Goal: Task Accomplishment & Management: Complete application form

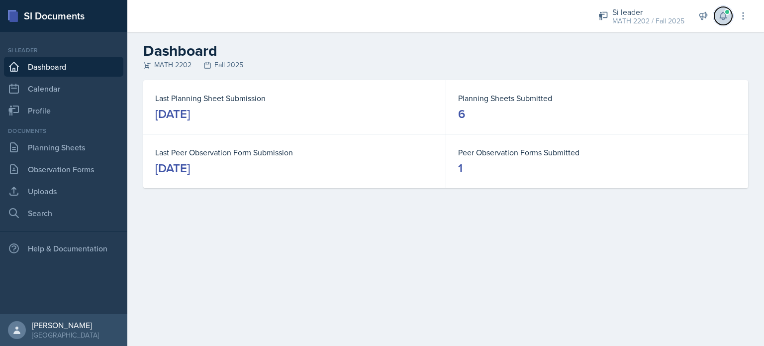
click at [726, 13] on span at bounding box center [727, 12] width 6 height 6
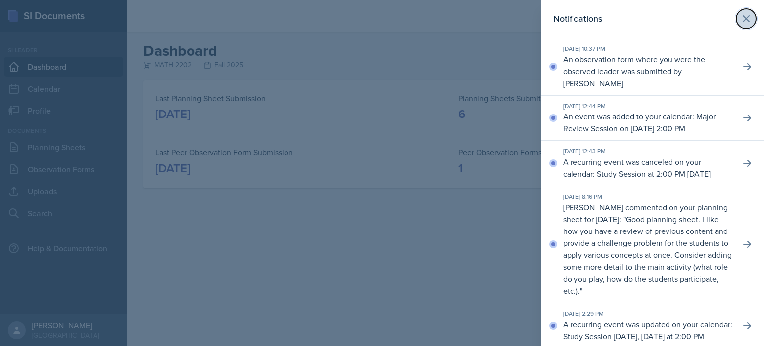
click at [744, 21] on icon at bounding box center [746, 19] width 12 height 12
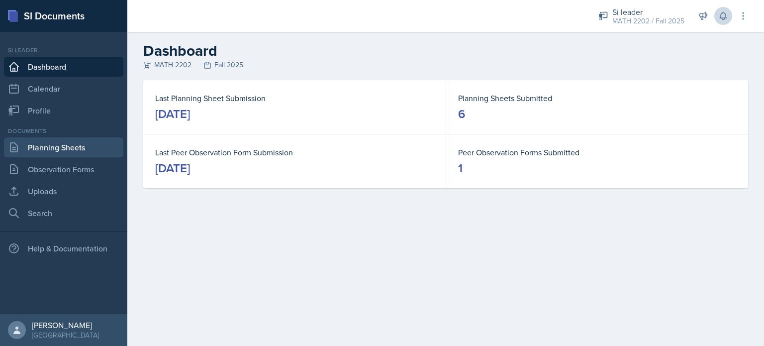
click at [68, 145] on link "Planning Sheets" at bounding box center [63, 147] width 119 height 20
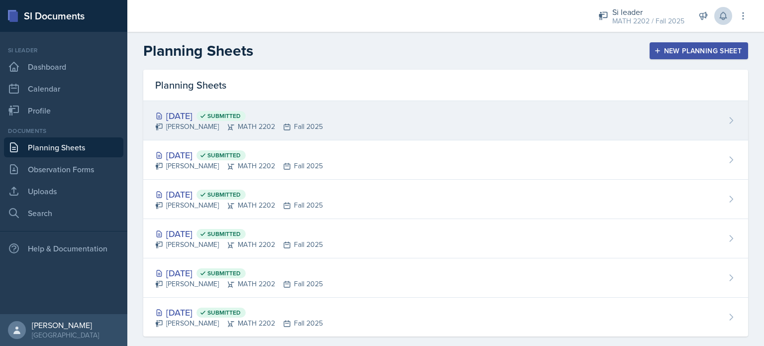
click at [286, 113] on div "[DATE] Submitted" at bounding box center [239, 115] width 168 height 13
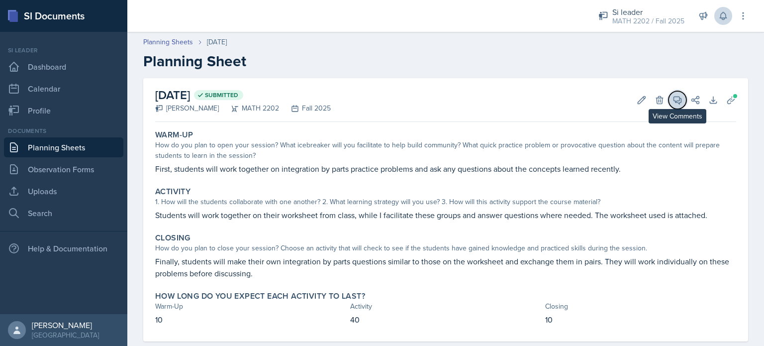
click at [674, 100] on icon at bounding box center [677, 100] width 7 height 7
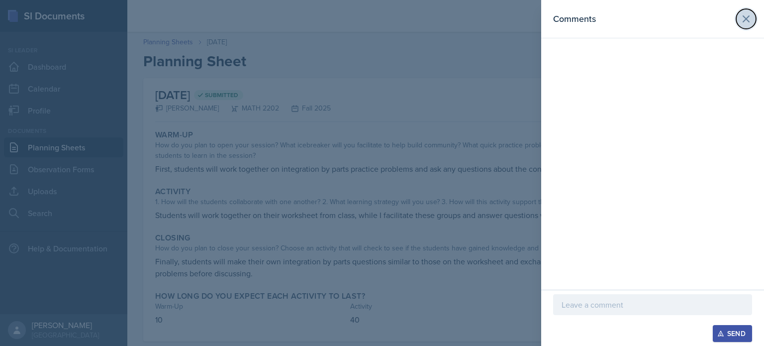
click at [747, 17] on icon at bounding box center [746, 19] width 6 height 6
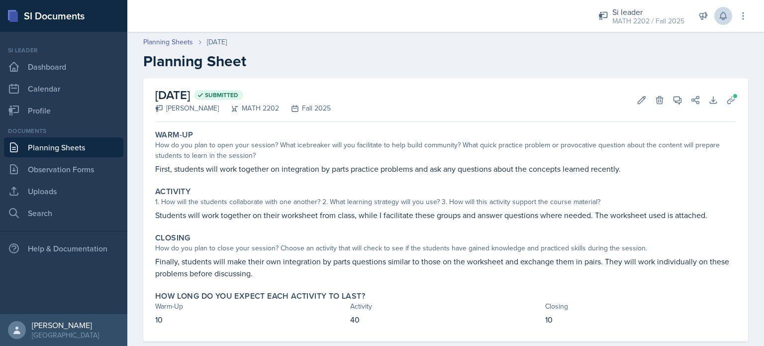
click at [25, 146] on link "Planning Sheets" at bounding box center [63, 147] width 119 height 20
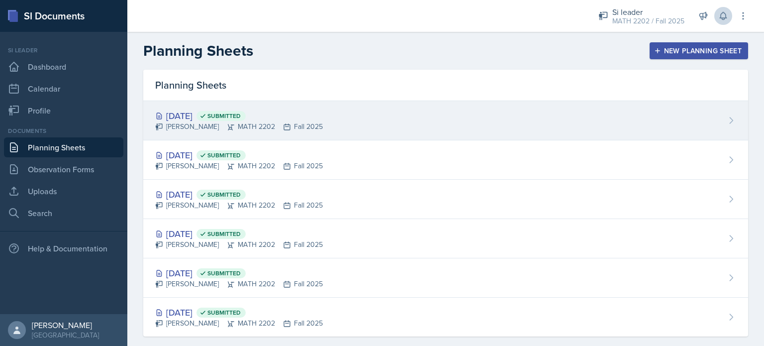
scroll to position [14, 0]
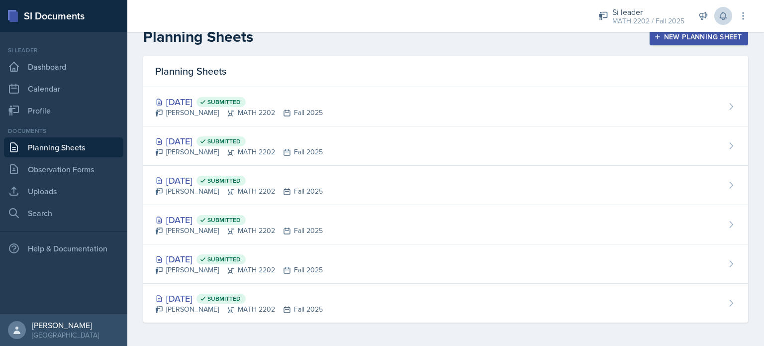
click at [659, 41] on div "New Planning Sheet" at bounding box center [699, 37] width 86 height 8
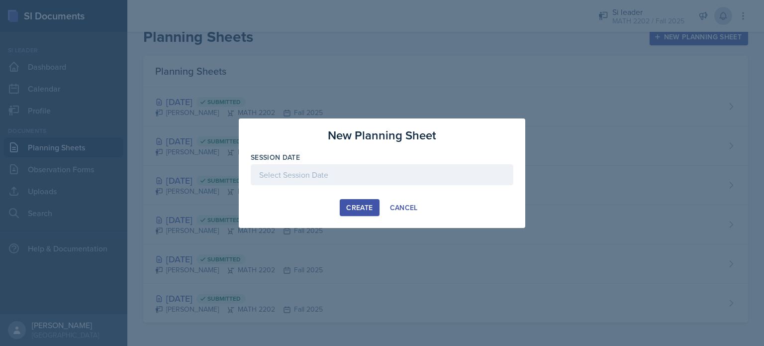
click at [401, 174] on div at bounding box center [382, 174] width 263 height 21
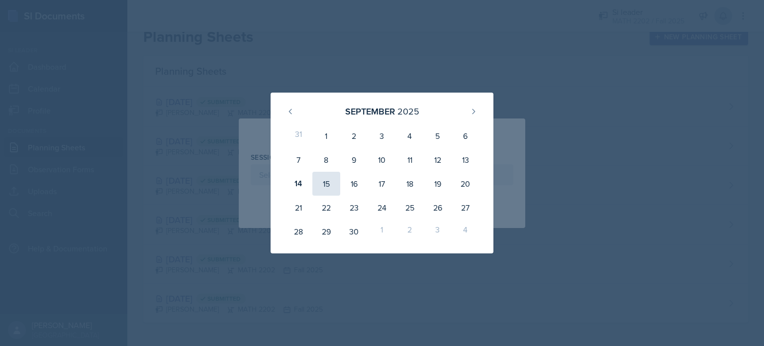
click at [327, 177] on div "15" at bounding box center [326, 184] width 28 height 24
type input "[DATE]"
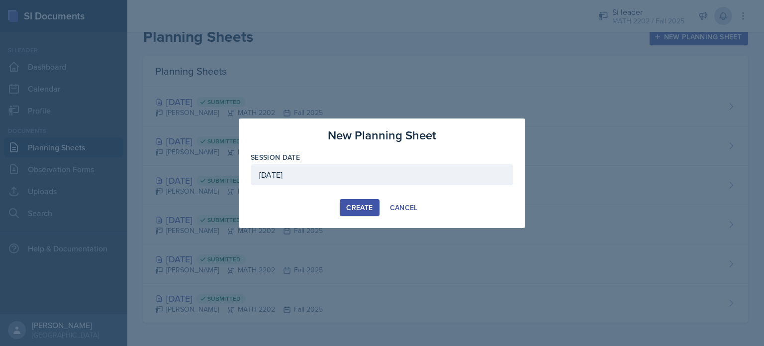
click at [344, 211] on button "Create" at bounding box center [359, 207] width 39 height 17
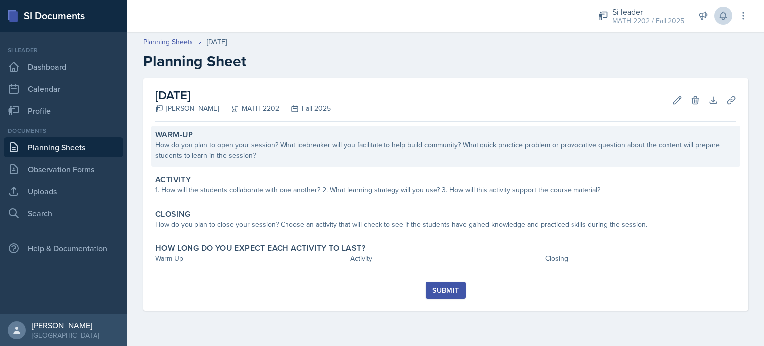
click at [346, 138] on div "Warm-Up" at bounding box center [445, 135] width 581 height 10
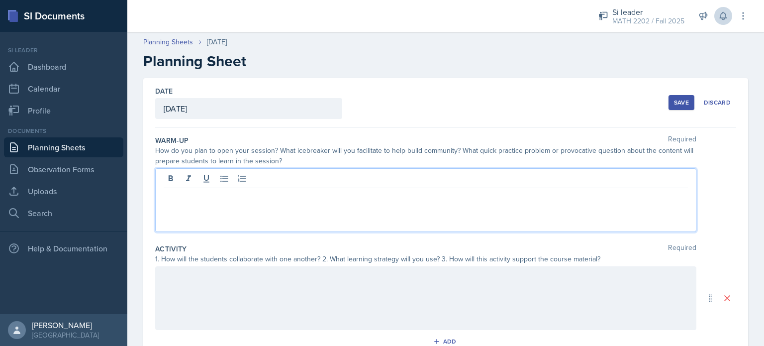
click at [348, 181] on div at bounding box center [425, 200] width 541 height 64
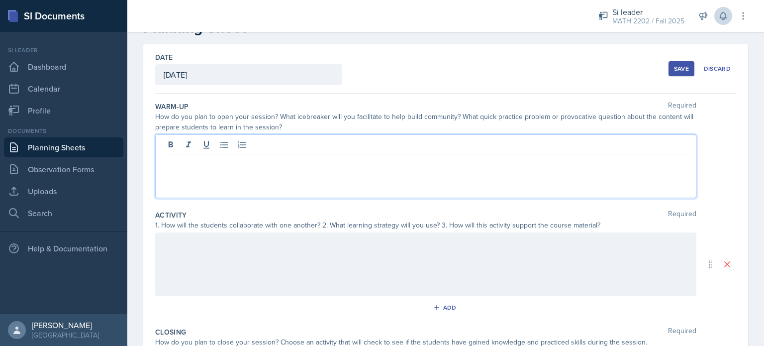
scroll to position [34, 0]
click at [274, 179] on div at bounding box center [425, 166] width 541 height 64
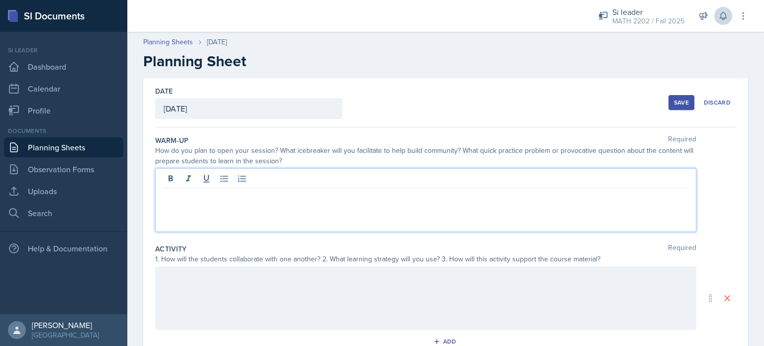
scroll to position [3, 0]
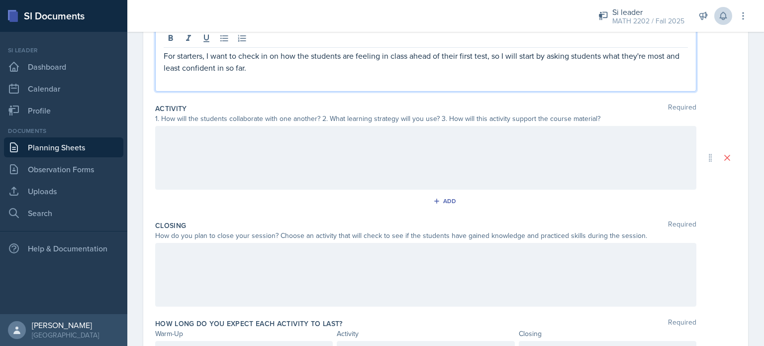
click at [325, 139] on p at bounding box center [426, 136] width 524 height 12
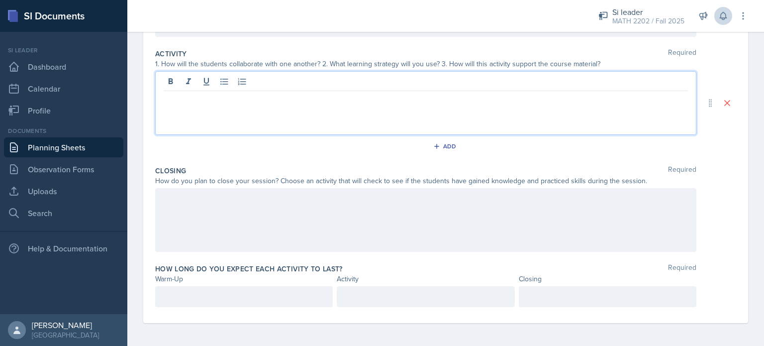
scroll to position [195, 0]
